Goal: Transaction & Acquisition: Purchase product/service

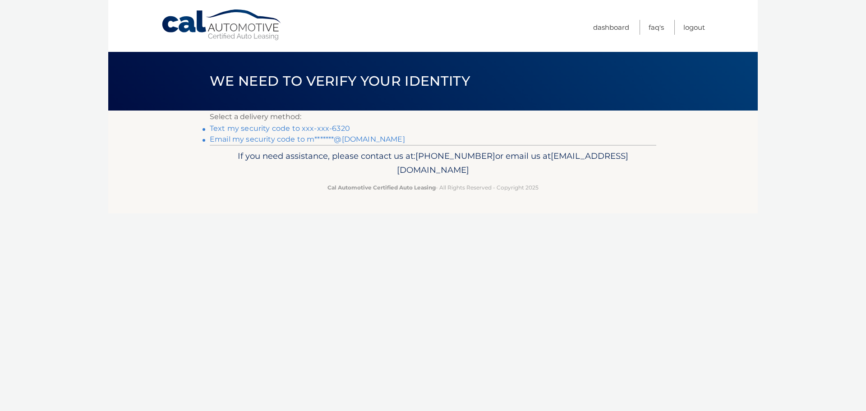
click at [326, 127] on link "Text my security code to xxx-xxx-6320" at bounding box center [280, 128] width 140 height 9
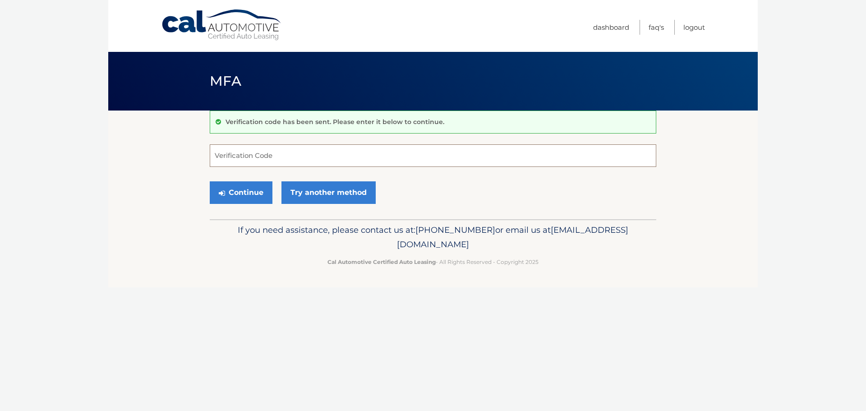
click at [314, 156] on input "Verification Code" at bounding box center [433, 155] width 446 height 23
type input "291861"
click at [244, 191] on button "Continue" at bounding box center [241, 192] width 63 height 23
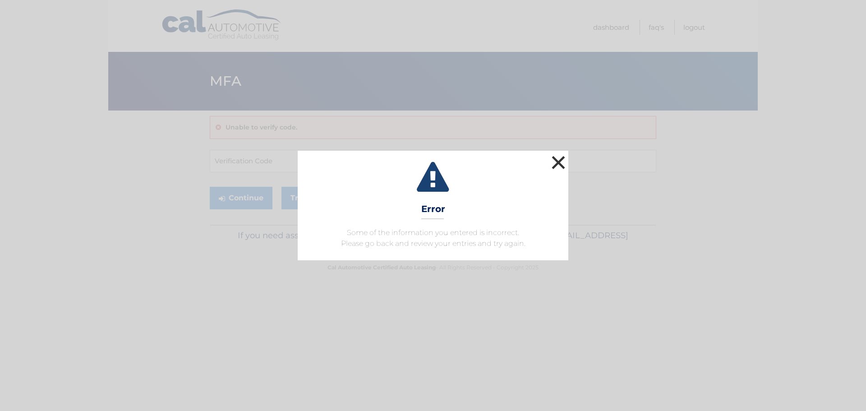
click at [551, 159] on button "×" at bounding box center [558, 162] width 18 height 18
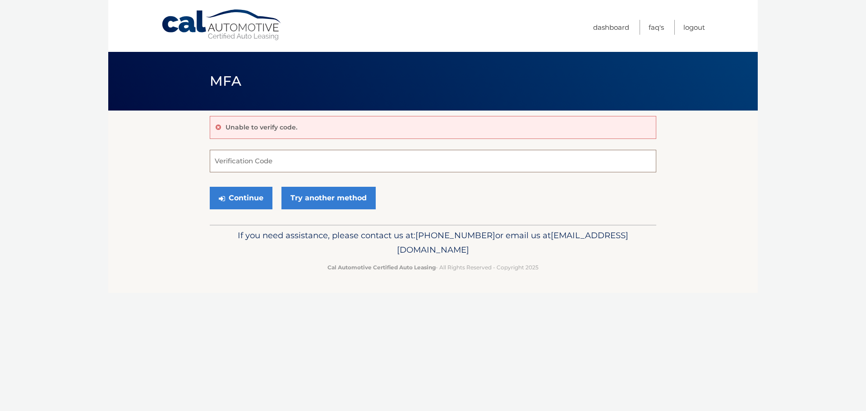
click at [325, 156] on input "Verification Code" at bounding box center [433, 161] width 446 height 23
type input "037485"
click at [257, 199] on button "Continue" at bounding box center [241, 198] width 63 height 23
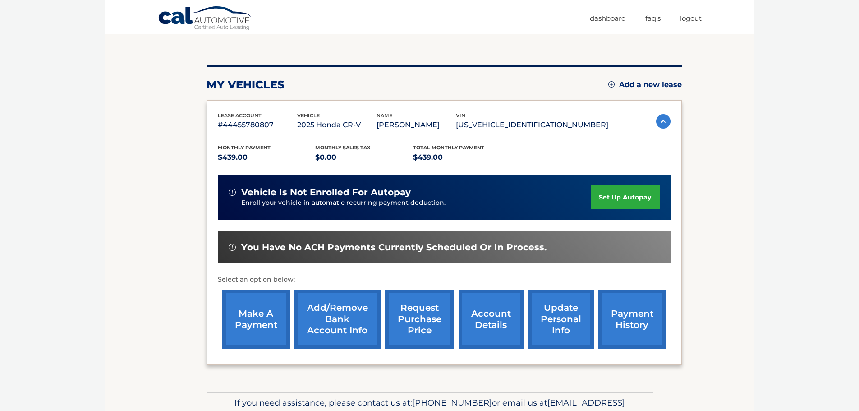
scroll to position [90, 0]
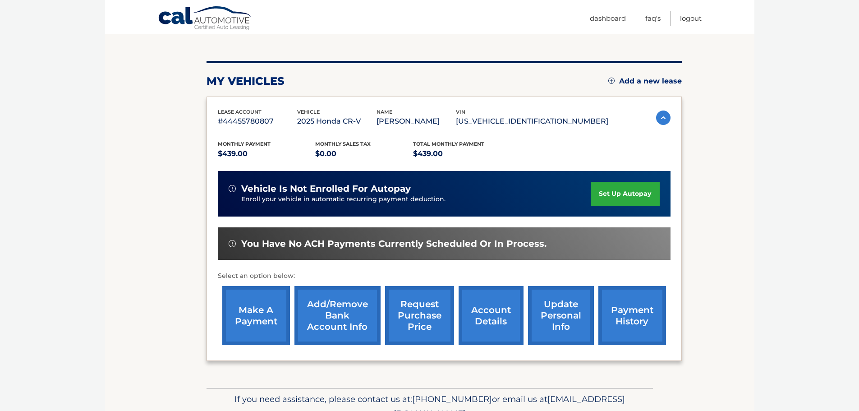
click at [267, 303] on link "make a payment" at bounding box center [256, 315] width 68 height 59
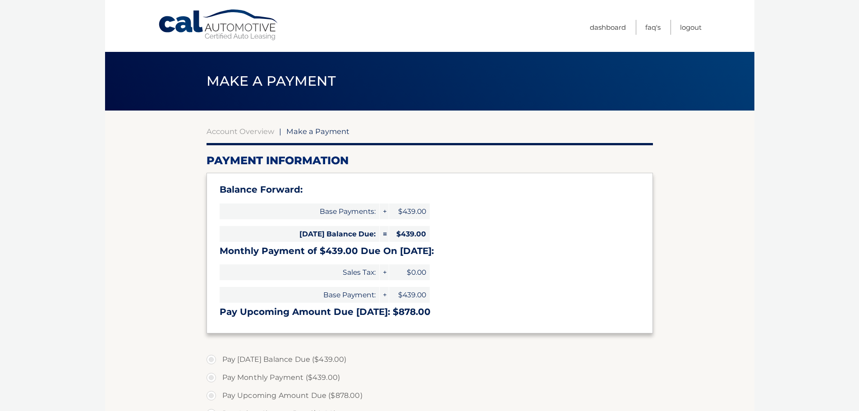
select select "M2U5MmFjMDktNmU3OS00ZGZmLTljOGItNGYxMjU5OTRiZWJl"
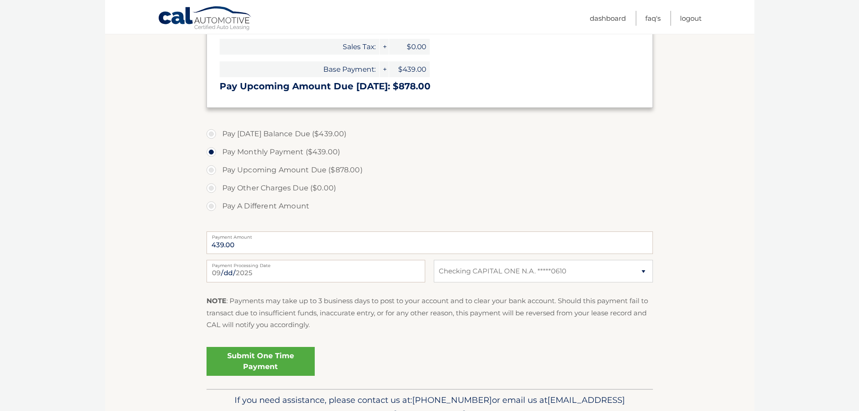
click at [257, 358] on link "Submit One Time Payment" at bounding box center [261, 361] width 108 height 29
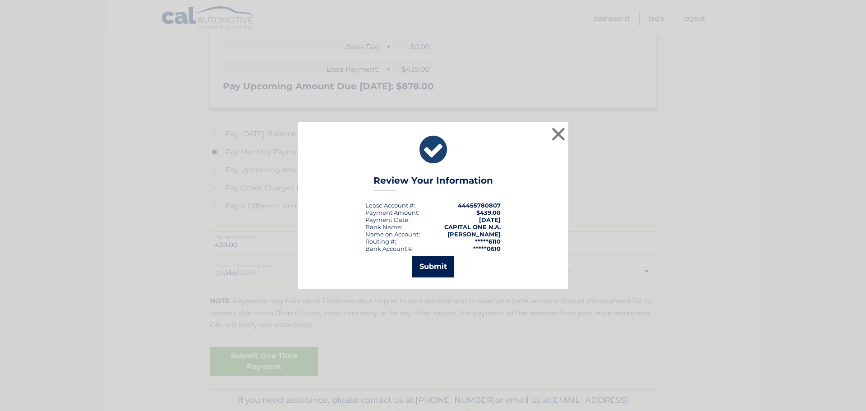
click at [429, 262] on button "Submit" at bounding box center [433, 267] width 42 height 22
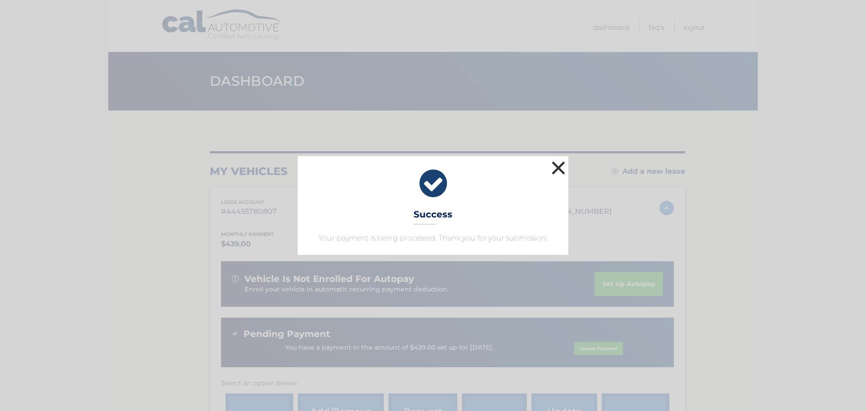
click at [556, 166] on button "×" at bounding box center [558, 168] width 18 height 18
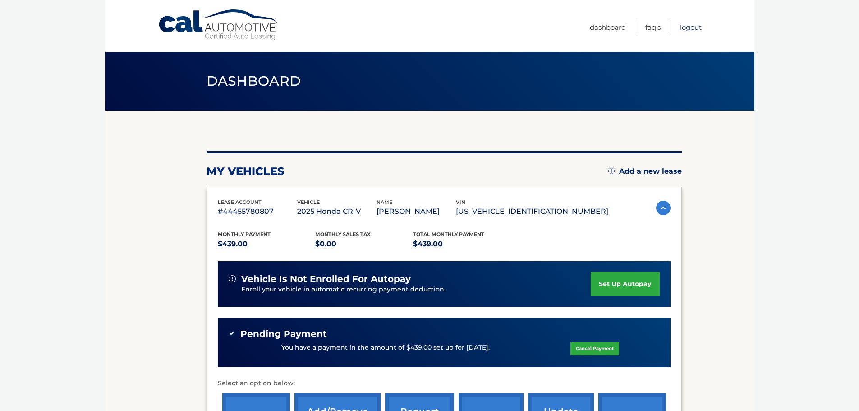
click at [690, 25] on link "Logout" at bounding box center [691, 27] width 22 height 15
